Goal: Information Seeking & Learning: Learn about a topic

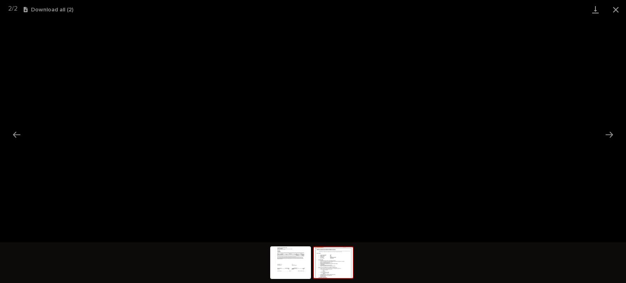
scroll to position [20, 0]
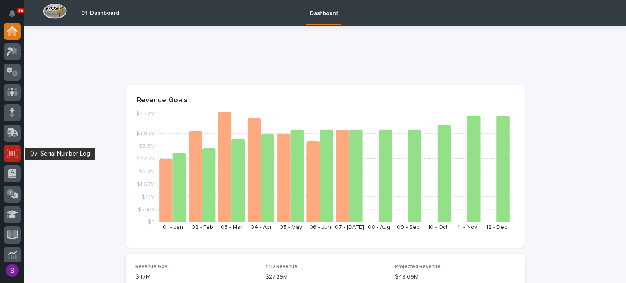
click at [20, 152] on div at bounding box center [12, 153] width 17 height 17
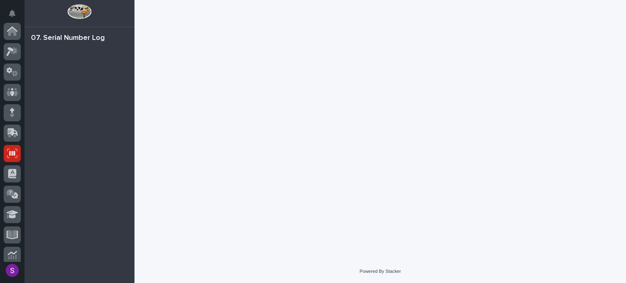
scroll to position [122, 0]
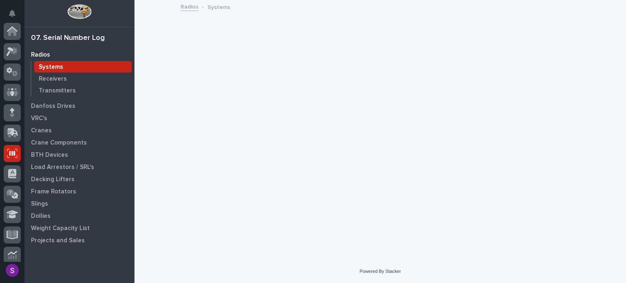
scroll to position [122, 0]
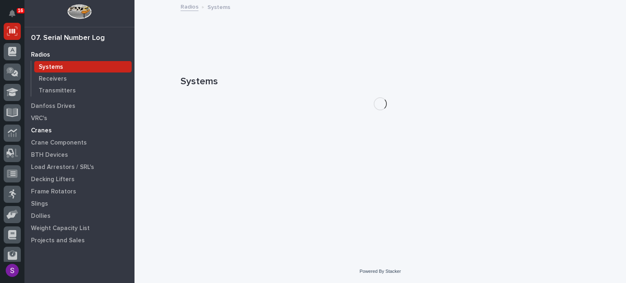
click at [49, 130] on p "Cranes" at bounding box center [41, 130] width 21 height 7
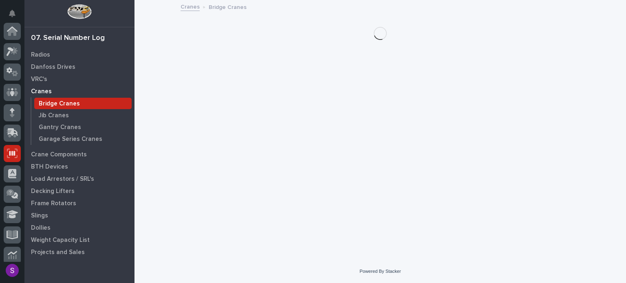
scroll to position [122, 0]
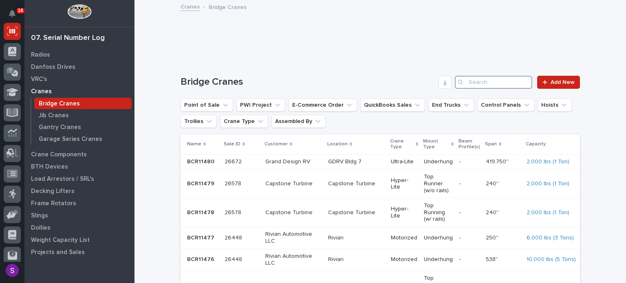
click at [497, 76] on input "Search" at bounding box center [493, 82] width 77 height 13
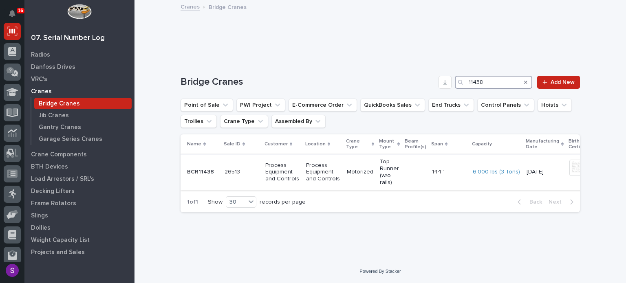
type input "11438"
click at [242, 171] on p at bounding box center [242, 172] width 34 height 7
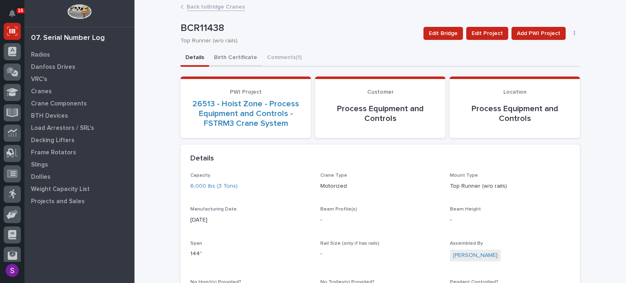
click at [246, 56] on button "Birth Certificate" at bounding box center [235, 58] width 53 height 17
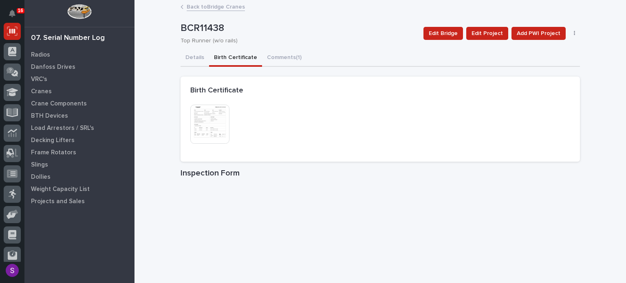
click at [209, 116] on img at bounding box center [209, 124] width 39 height 39
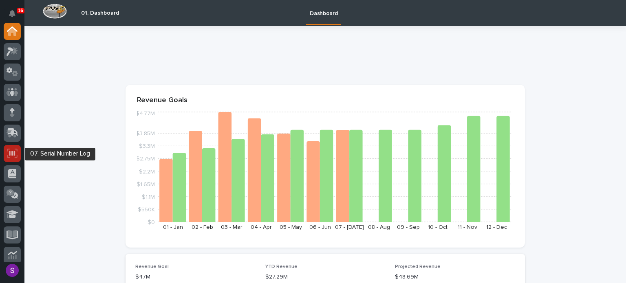
click at [10, 149] on icon at bounding box center [12, 153] width 11 height 9
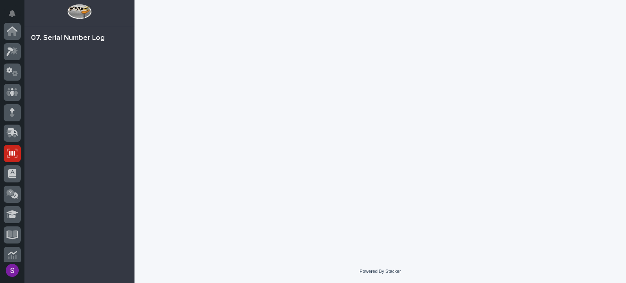
scroll to position [122, 0]
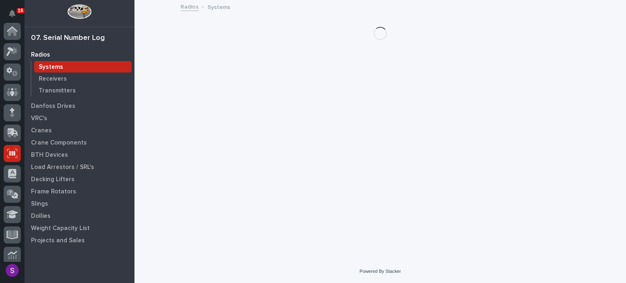
scroll to position [122, 0]
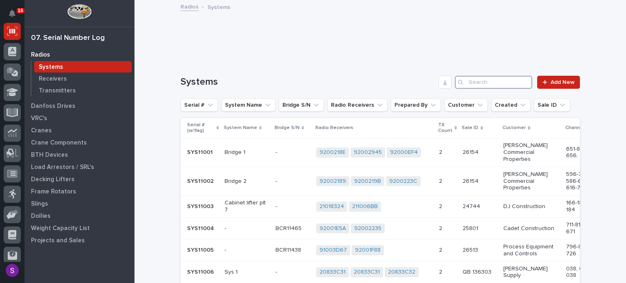
click at [503, 85] on input "Search" at bounding box center [493, 82] width 77 height 13
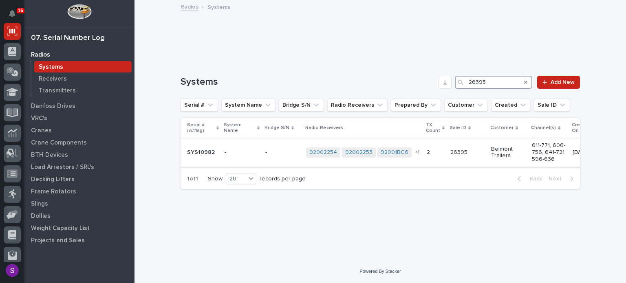
type input "26395"
click at [471, 157] on div "26395 26395" at bounding box center [467, 152] width 34 height 13
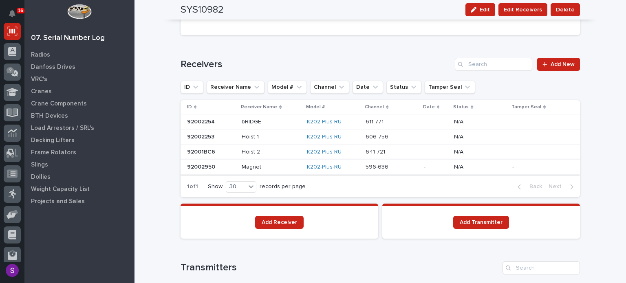
scroll to position [530, 0]
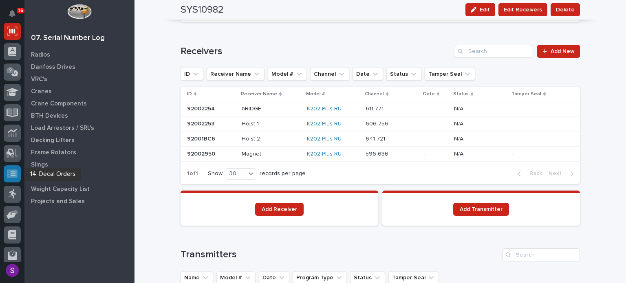
click at [11, 166] on div at bounding box center [12, 173] width 17 height 17
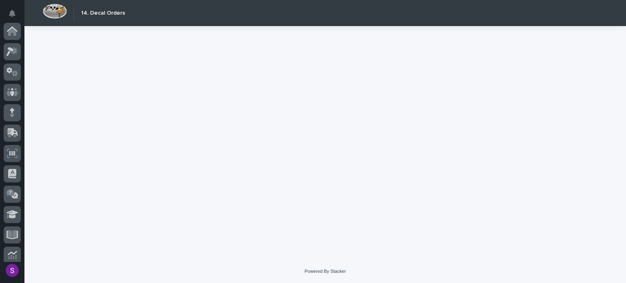
scroll to position [148, 0]
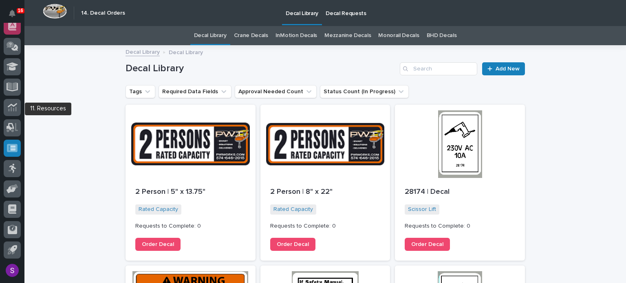
scroll to position [107, 0]
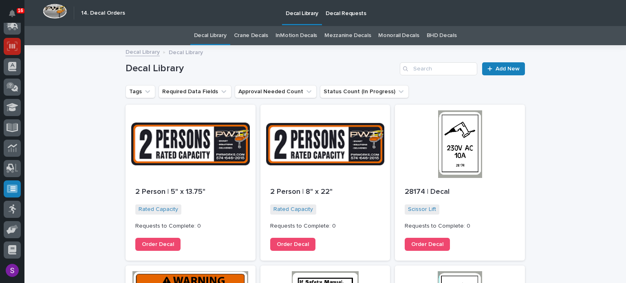
click at [9, 43] on icon at bounding box center [12, 46] width 11 height 9
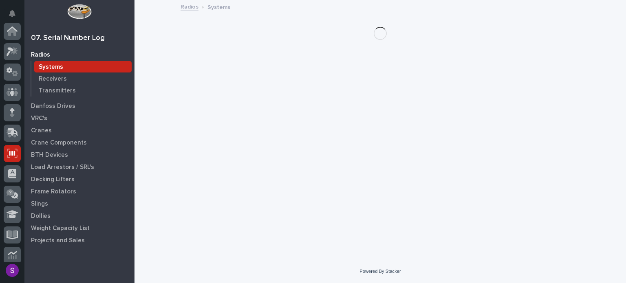
scroll to position [122, 0]
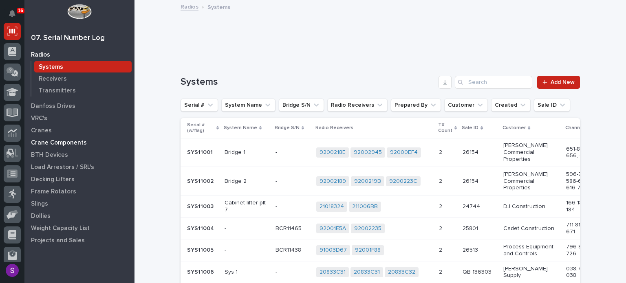
click at [52, 140] on p "Crane Components" at bounding box center [59, 142] width 56 height 7
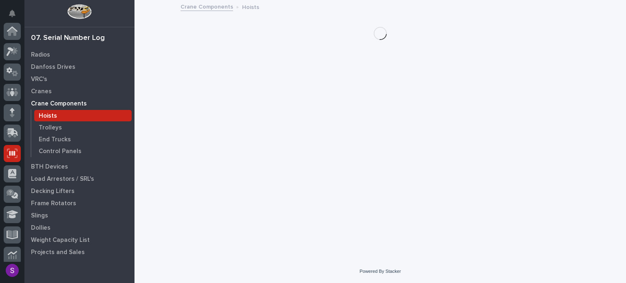
scroll to position [122, 0]
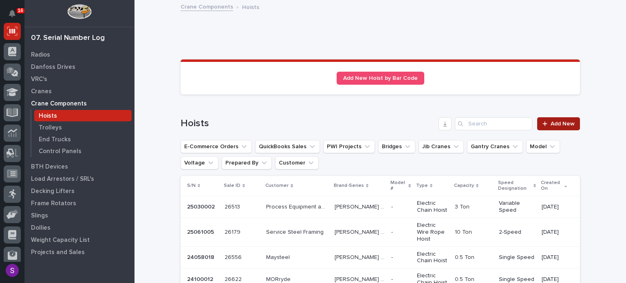
click at [558, 117] on link "Add New" at bounding box center [558, 123] width 43 height 13
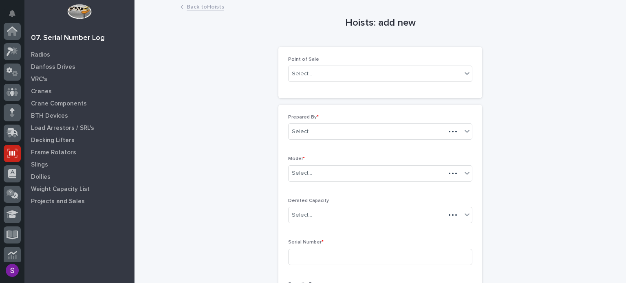
scroll to position [122, 0]
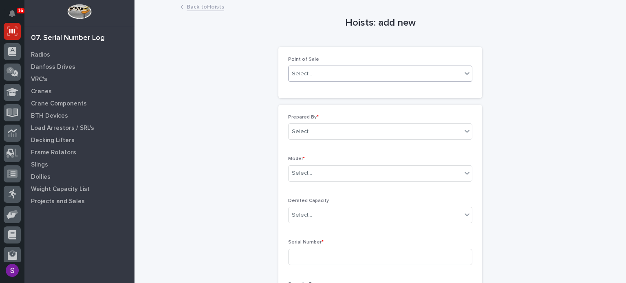
click at [342, 74] on div "Select..." at bounding box center [374, 73] width 173 height 13
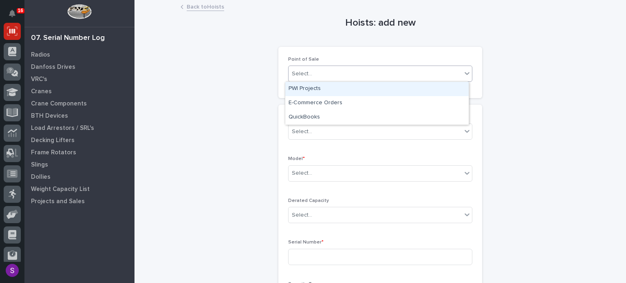
click at [352, 86] on div "PWI Projects" at bounding box center [376, 89] width 183 height 14
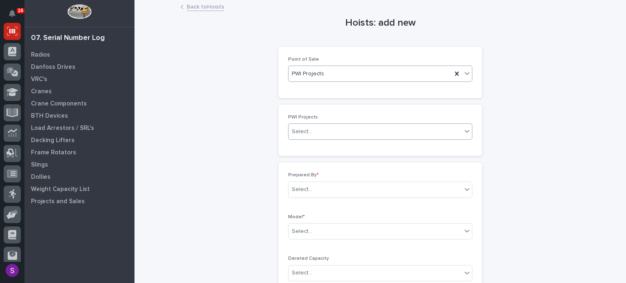
click at [330, 136] on div "Select..." at bounding box center [374, 131] width 173 height 13
click at [453, 73] on icon at bounding box center [457, 74] width 8 height 8
type input "*"
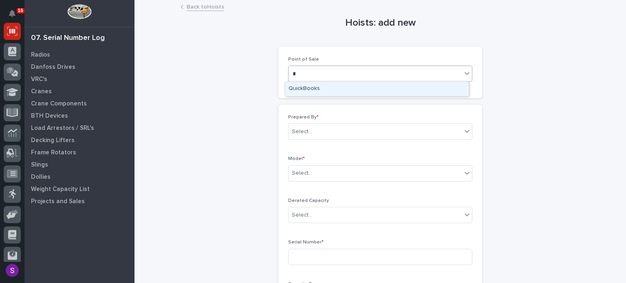
click at [373, 86] on div "QuickBooks" at bounding box center [376, 89] width 183 height 14
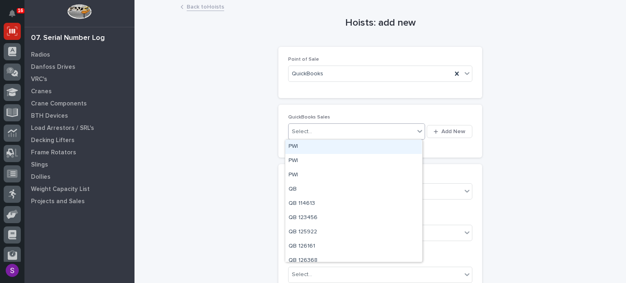
click at [316, 126] on div "Select..." at bounding box center [351, 131] width 126 height 13
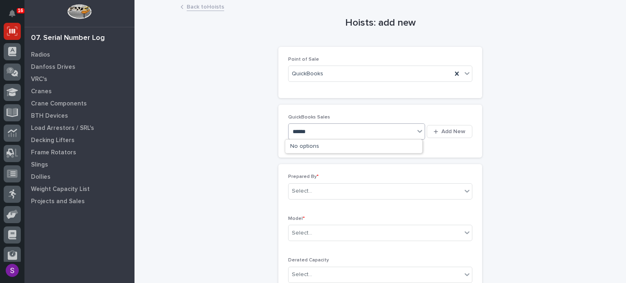
type input "******"
click at [427, 125] on button "Add New" at bounding box center [450, 131] width 46 height 13
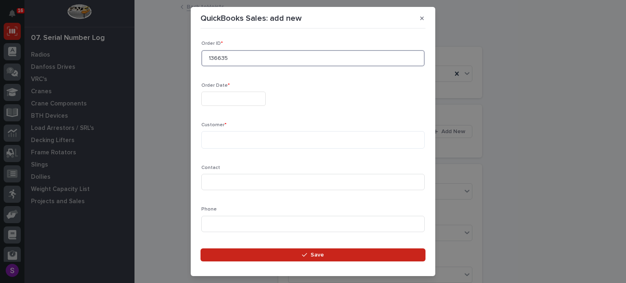
type input "136635"
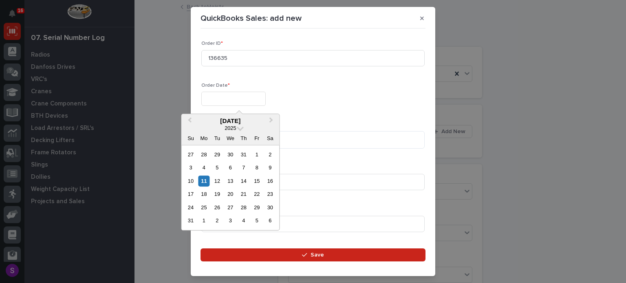
type input "**********"
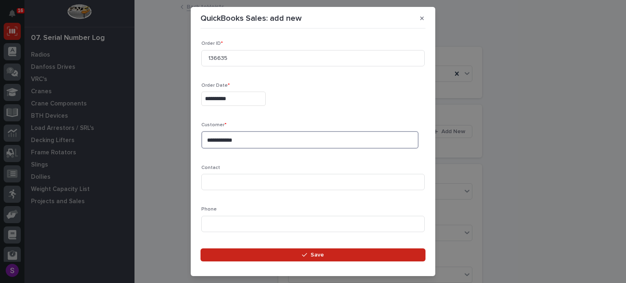
type textarea "**********"
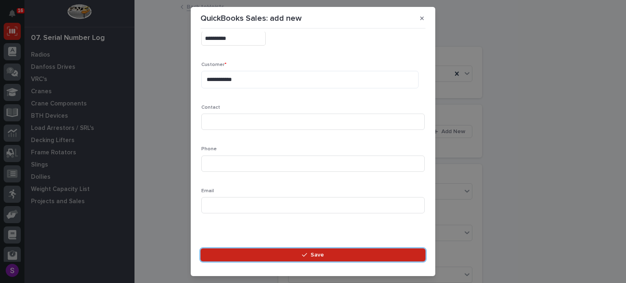
click at [200, 249] on button "Save" at bounding box center [312, 255] width 225 height 13
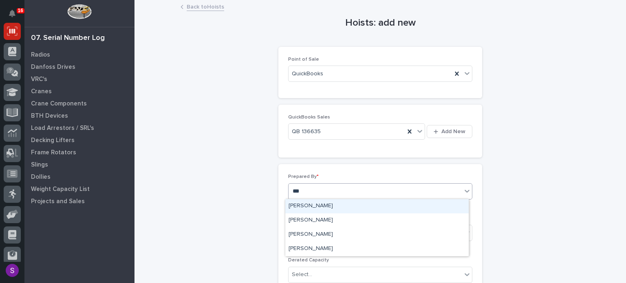
type input "****"
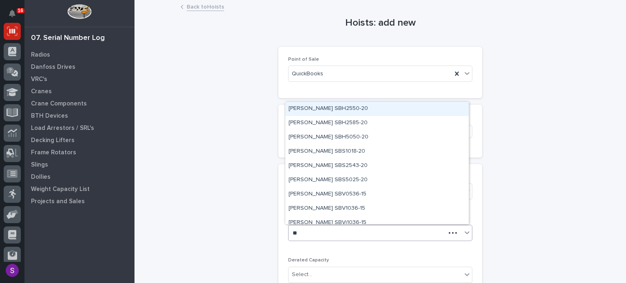
type input "***"
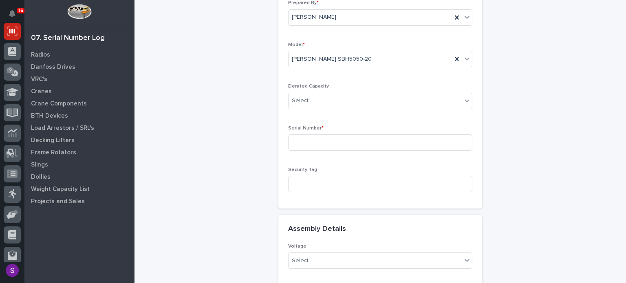
scroll to position [334, 0]
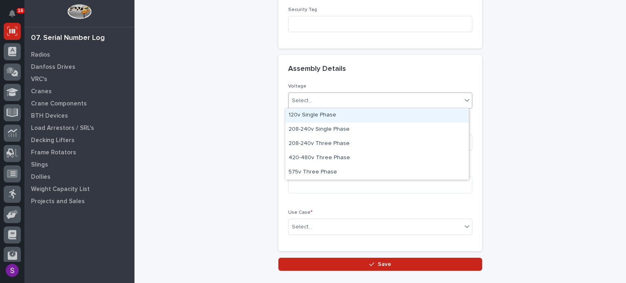
click at [339, 97] on div "Select..." at bounding box center [374, 100] width 173 height 13
type input "***"
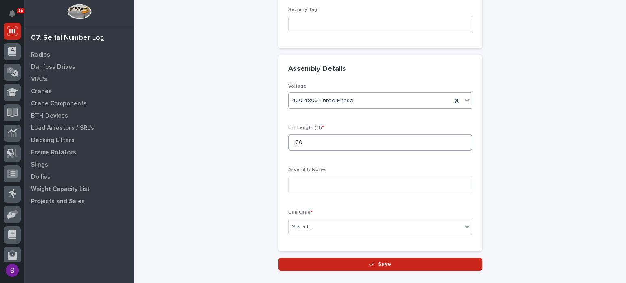
type input "20"
type input "*"
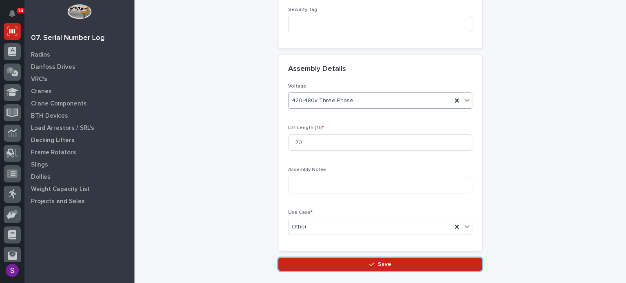
click at [278, 258] on button "Save" at bounding box center [380, 264] width 204 height 13
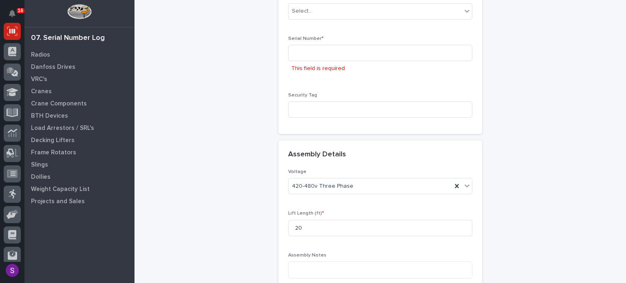
scroll to position [223, 0]
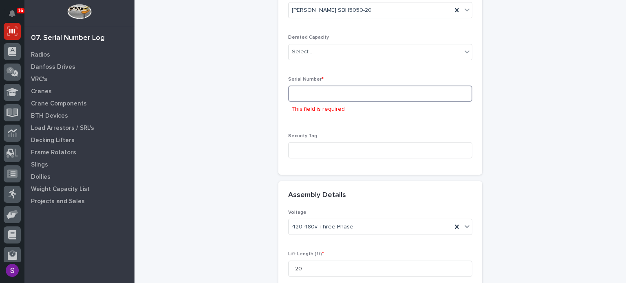
click at [309, 98] on input at bounding box center [380, 94] width 184 height 16
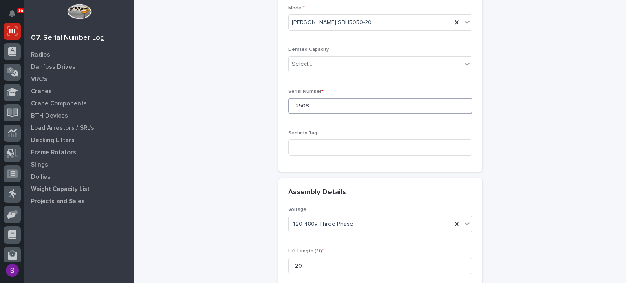
scroll to position [209, 0]
type input "250850001"
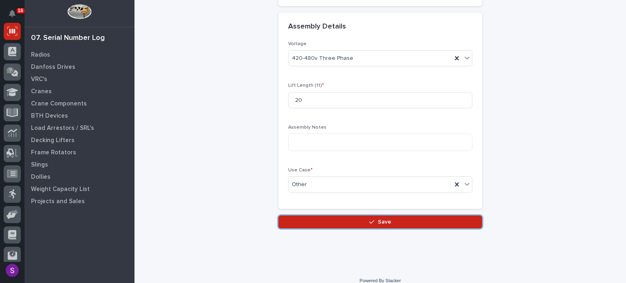
click at [278, 216] on button "Save" at bounding box center [380, 222] width 204 height 13
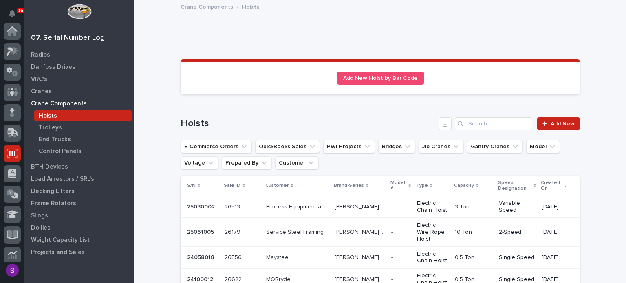
scroll to position [122, 0]
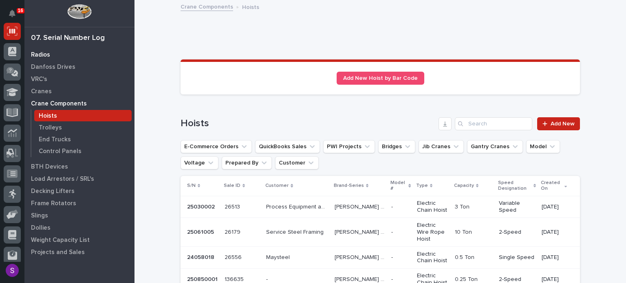
click at [57, 51] on div "Radios" at bounding box center [79, 54] width 106 height 11
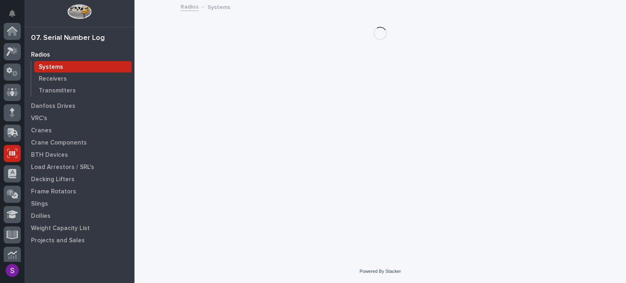
scroll to position [122, 0]
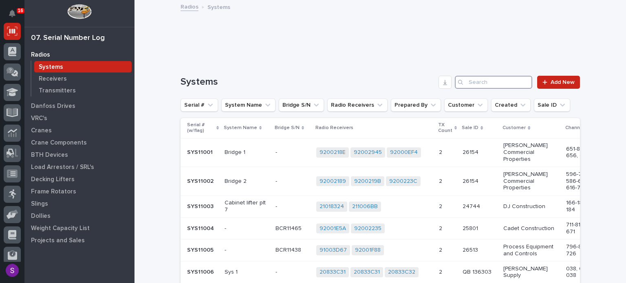
click at [482, 83] on input "Search" at bounding box center [493, 82] width 77 height 13
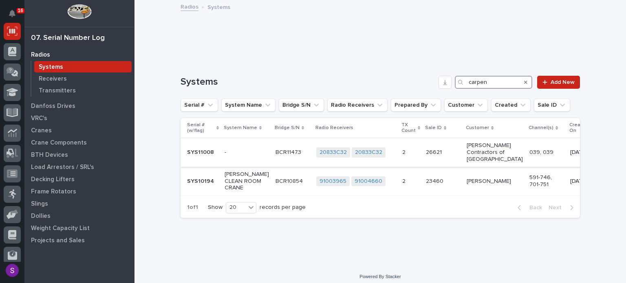
type input "carpen"
click at [234, 151] on p "-" at bounding box center [247, 152] width 44 height 7
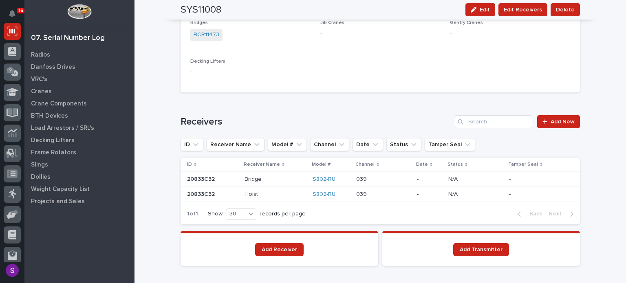
scroll to position [530, 0]
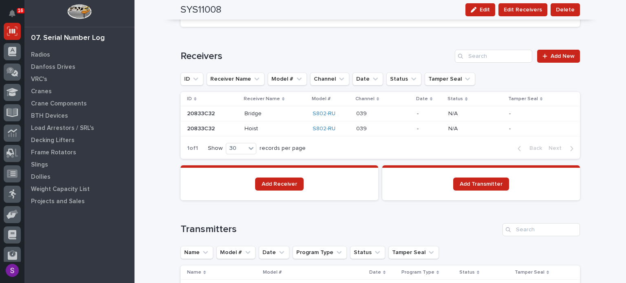
click at [286, 132] on div "Hoist Hoist" at bounding box center [275, 128] width 62 height 13
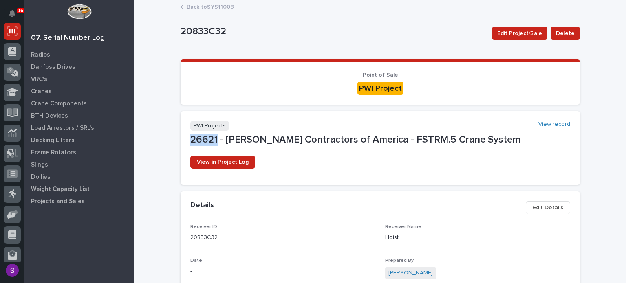
drag, startPoint x: 213, startPoint y: 140, endPoint x: 162, endPoint y: 138, distance: 51.0
drag, startPoint x: 203, startPoint y: 140, endPoint x: 284, endPoint y: 114, distance: 85.0
click at [284, 114] on section "PWI Projects View record 26621 - Carpenter Contractors of America - FSTRM.5 Cra…" at bounding box center [380, 148] width 399 height 74
click at [220, 159] on span "View in Project Log" at bounding box center [223, 162] width 52 height 6
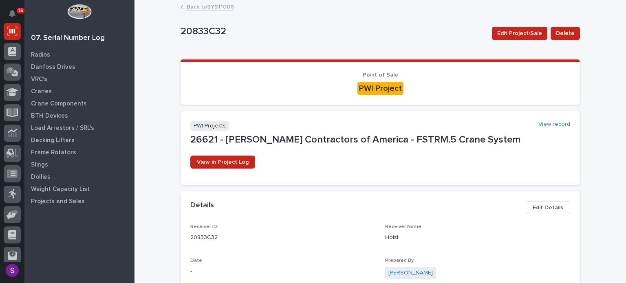
click at [220, 8] on link "Back to SYS11008" at bounding box center [210, 6] width 47 height 9
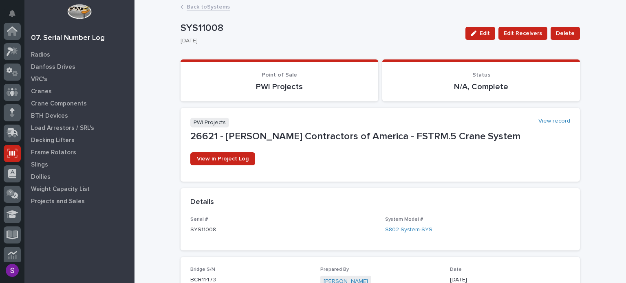
scroll to position [122, 0]
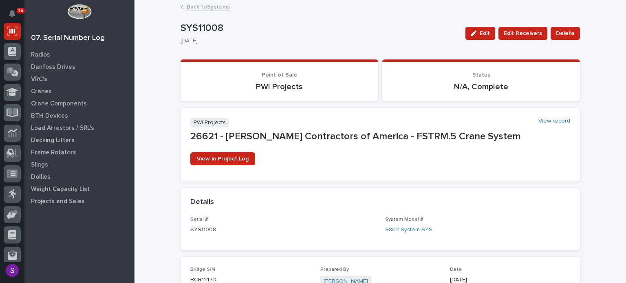
click at [213, 8] on link "Back to Systems" at bounding box center [208, 6] width 43 height 9
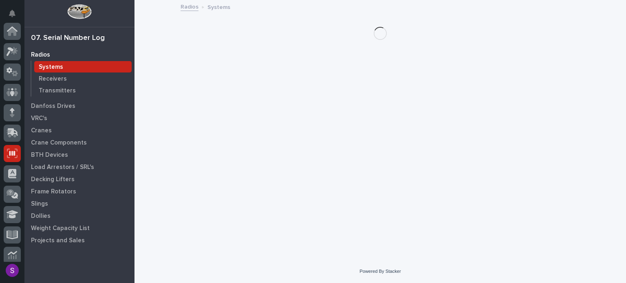
scroll to position [122, 0]
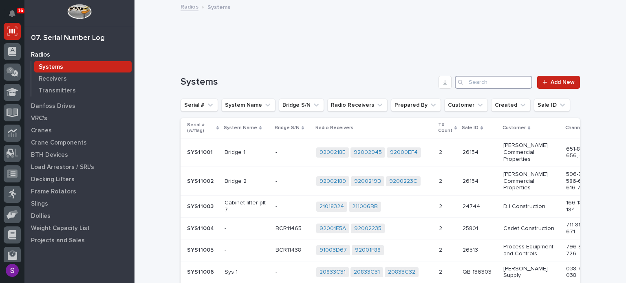
click at [503, 79] on input "Search" at bounding box center [493, 82] width 77 height 13
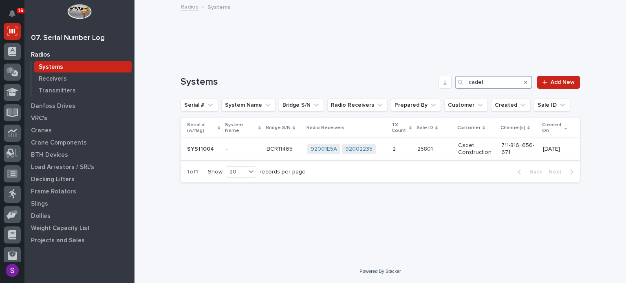
type input "cadet"
click at [417, 150] on p "25801" at bounding box center [425, 148] width 17 height 9
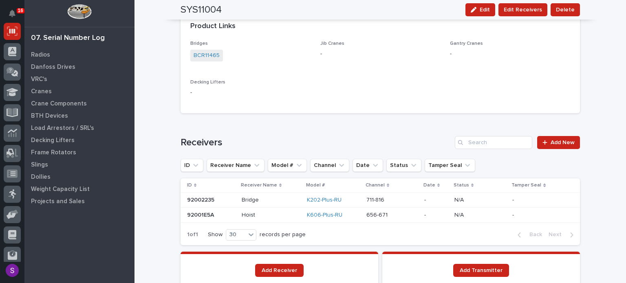
scroll to position [530, 0]
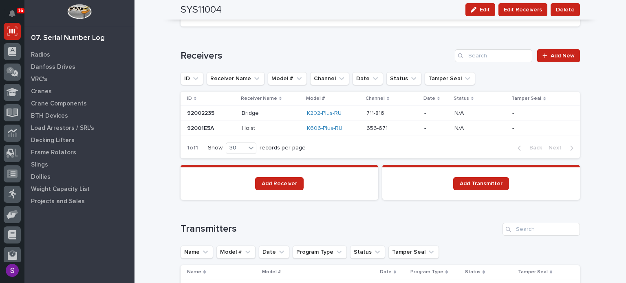
click at [279, 130] on p at bounding box center [271, 128] width 58 height 7
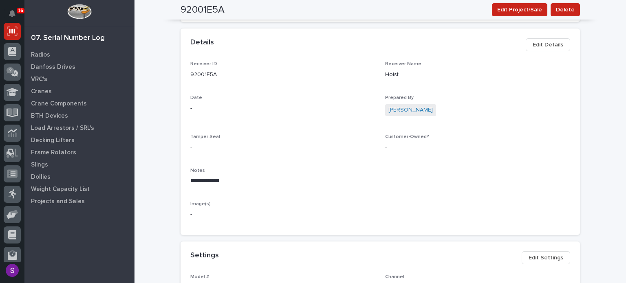
scroll to position [244, 0]
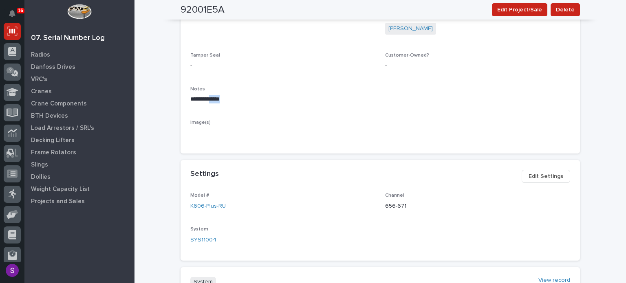
drag, startPoint x: 235, startPoint y: 102, endPoint x: 209, endPoint y: 104, distance: 25.7
click at [209, 104] on div "**********" at bounding box center [282, 98] width 185 height 24
click at [245, 105] on div "**********" at bounding box center [282, 98] width 185 height 24
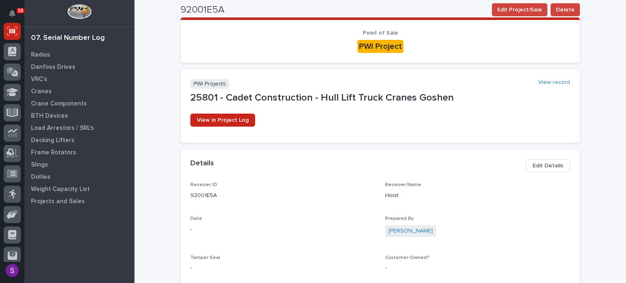
scroll to position [41, 0]
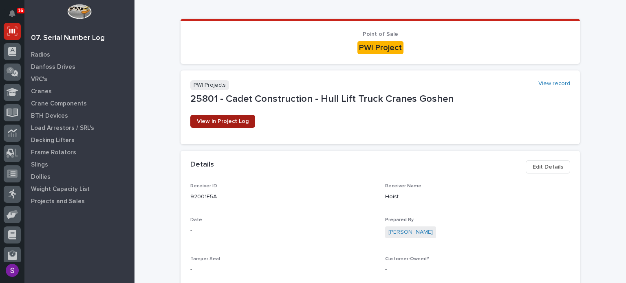
click at [232, 122] on span "View in Project Log" at bounding box center [223, 122] width 52 height 6
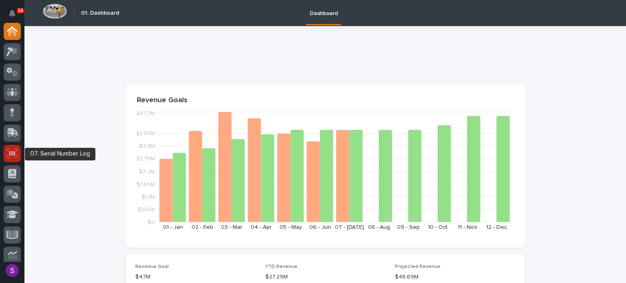
click at [13, 151] on icon at bounding box center [12, 153] width 6 height 5
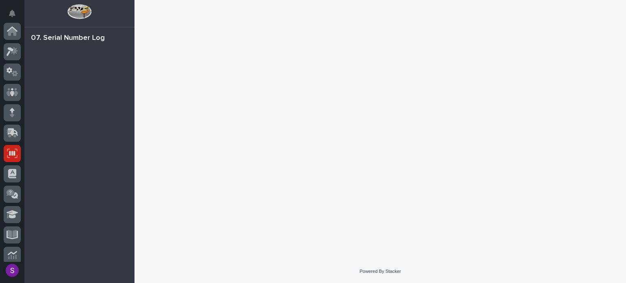
scroll to position [122, 0]
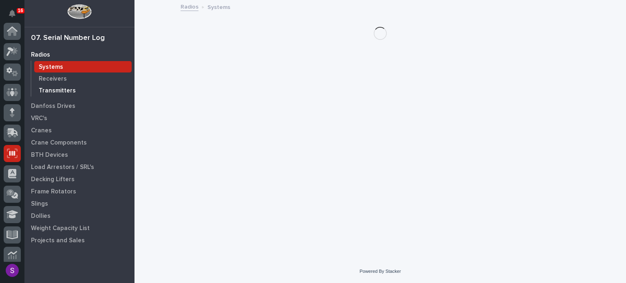
scroll to position [122, 0]
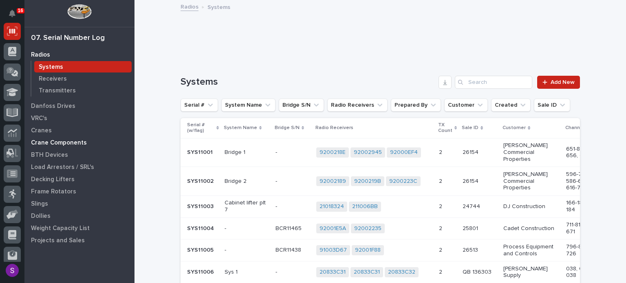
click at [59, 137] on div "Crane Components" at bounding box center [79, 142] width 106 height 11
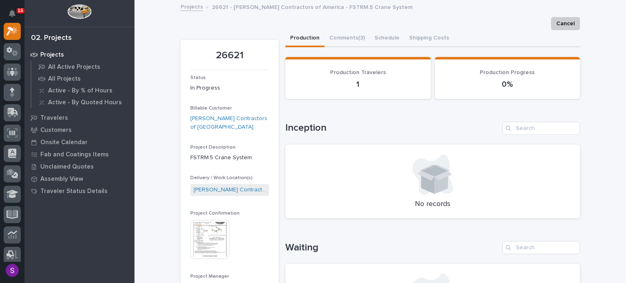
click at [210, 239] on img at bounding box center [209, 239] width 39 height 39
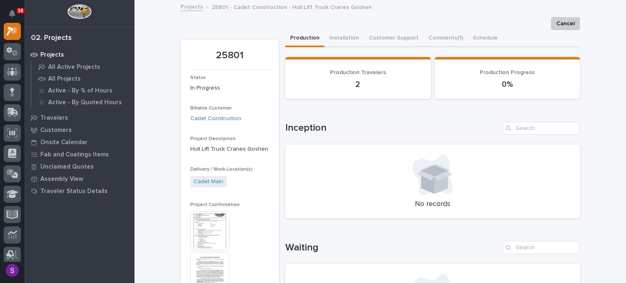
click at [210, 228] on img at bounding box center [209, 230] width 39 height 39
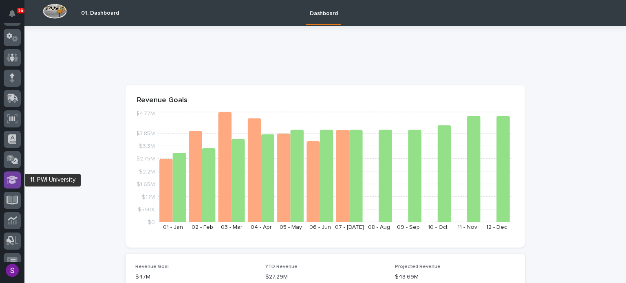
scroll to position [81, 0]
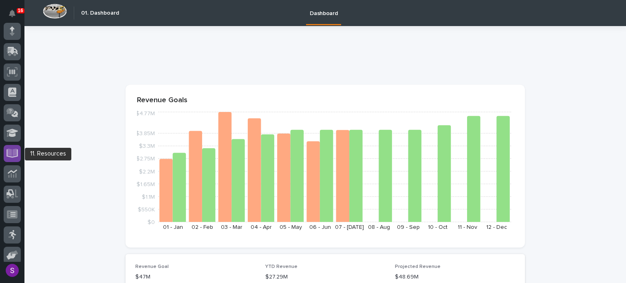
click at [8, 150] on icon at bounding box center [12, 153] width 9 height 8
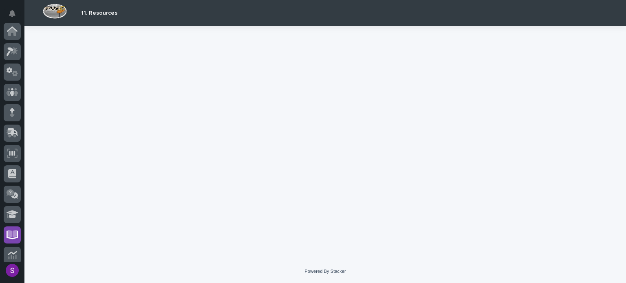
scroll to position [148, 0]
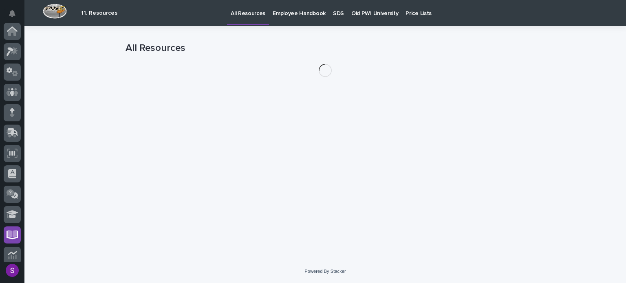
scroll to position [148, 0]
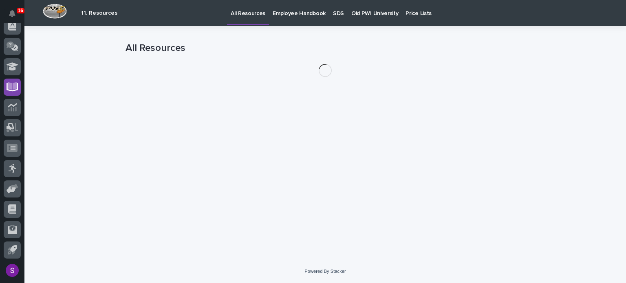
click at [363, 11] on p "Old PWI University" at bounding box center [374, 8] width 47 height 17
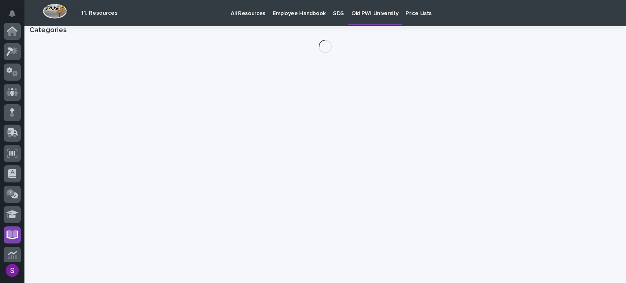
scroll to position [148, 0]
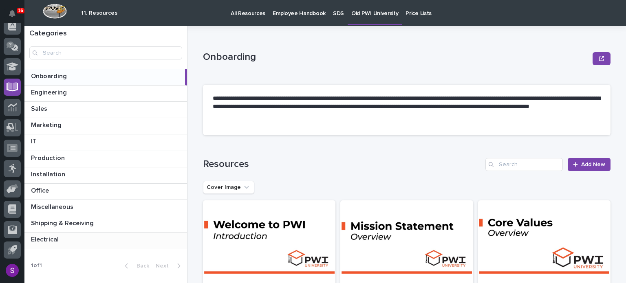
click at [79, 241] on p at bounding box center [107, 240] width 153 height 8
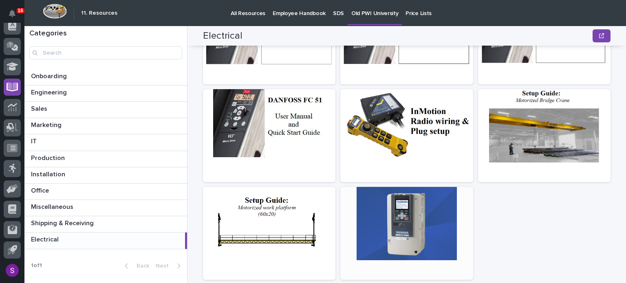
scroll to position [285, 0]
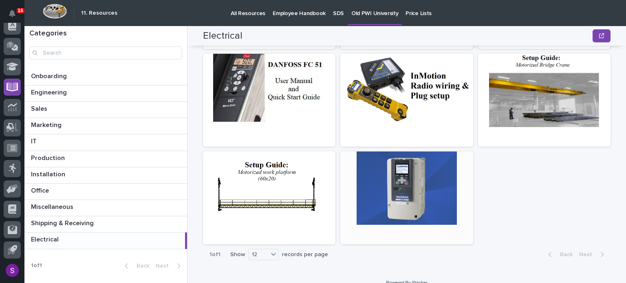
click at [403, 202] on div at bounding box center [406, 188] width 132 height 73
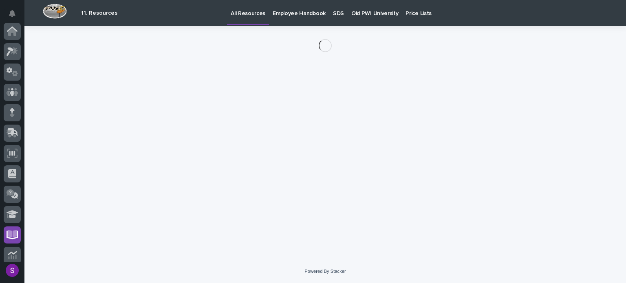
scroll to position [148, 0]
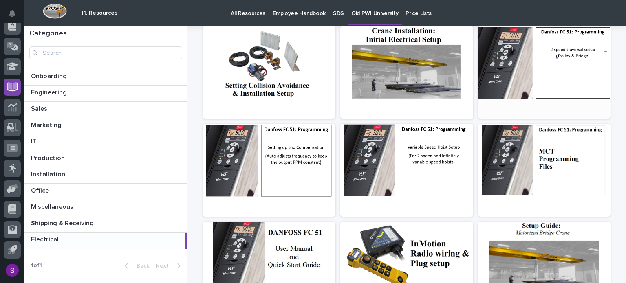
scroll to position [163, 0]
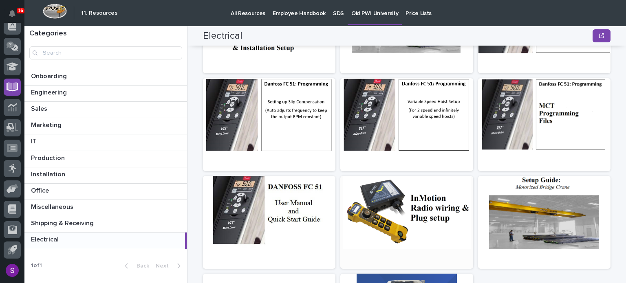
click at [424, 210] on div at bounding box center [406, 212] width 132 height 73
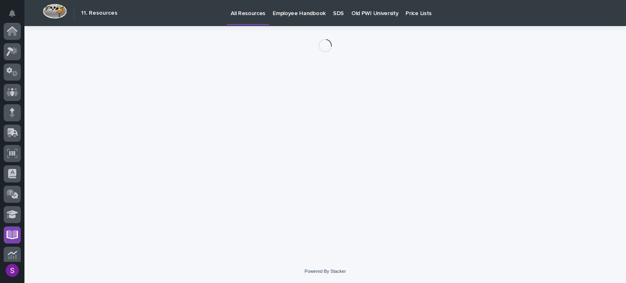
scroll to position [148, 0]
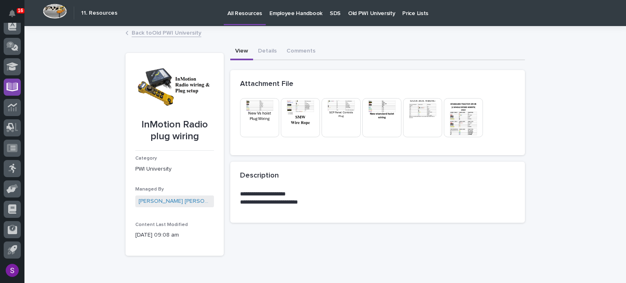
click at [467, 116] on img at bounding box center [463, 117] width 39 height 39
